Goal: Task Accomplishment & Management: Manage account settings

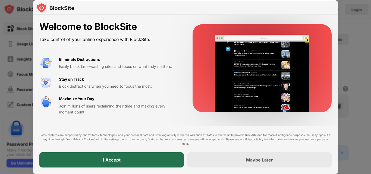
click at [175, 155] on div "I Accept" at bounding box center [111, 159] width 145 height 15
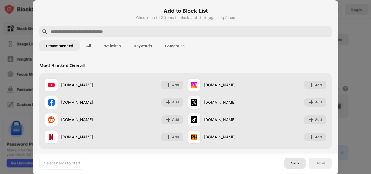
click at [293, 162] on div "Skip" at bounding box center [295, 163] width 8 height 4
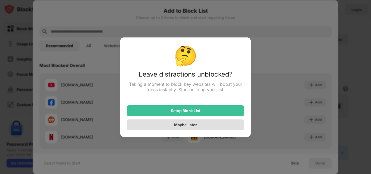
click at [193, 126] on div "Maybe Later" at bounding box center [185, 125] width 23 height 5
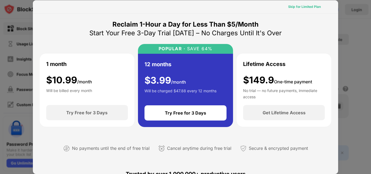
click at [304, 9] on div "Skip for Limited Plan" at bounding box center [304, 6] width 33 height 5
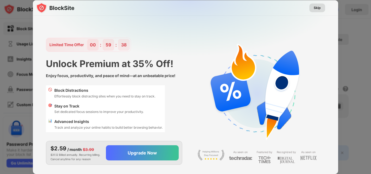
click at [320, 7] on div "Skip" at bounding box center [317, 7] width 7 height 5
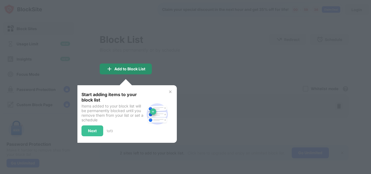
click at [144, 68] on div "Add to Block List" at bounding box center [129, 69] width 31 height 4
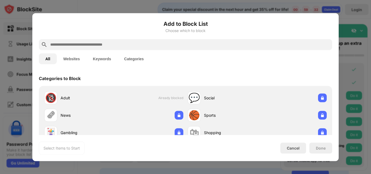
click at [271, 45] on input "text" at bounding box center [190, 44] width 280 height 7
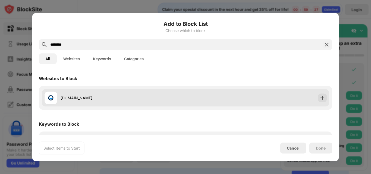
type input "********"
click at [128, 94] on div "[DOMAIN_NAME]" at bounding box center [114, 97] width 141 height 13
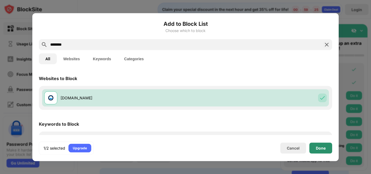
click at [324, 145] on div "Done" at bounding box center [321, 148] width 23 height 11
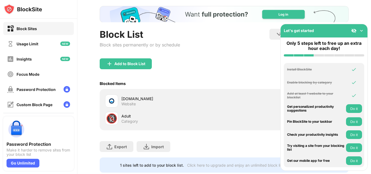
scroll to position [28, 0]
click at [361, 30] on img at bounding box center [361, 30] width 5 height 5
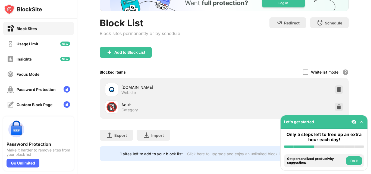
scroll to position [46, 0]
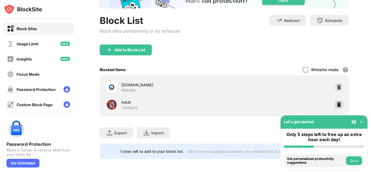
click at [338, 102] on img at bounding box center [338, 104] width 5 height 5
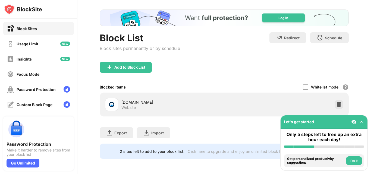
scroll to position [0, 0]
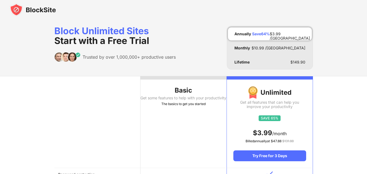
click at [199, 7] on div at bounding box center [183, 10] width 367 height 20
click at [159, 32] on div "Block Unlimited Sites Start with a Free Trial" at bounding box center [114, 36] width 121 height 20
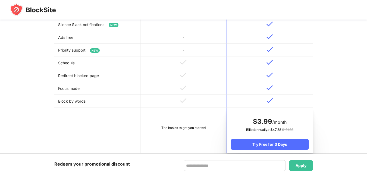
scroll to position [228, 0]
